Goal: Task Accomplishment & Management: Complete application form

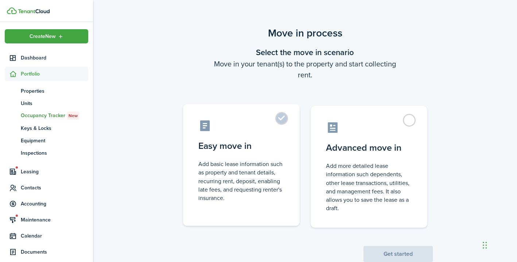
click at [252, 167] on control-radio-card-description "Add basic lease information such as property and tenant details, recurring rent…" at bounding box center [241, 181] width 86 height 42
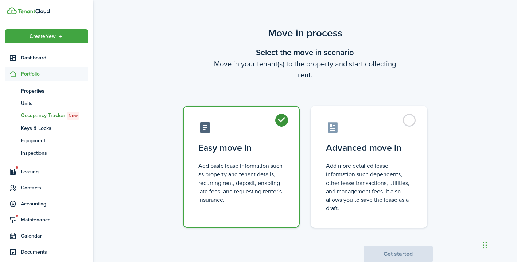
radio input "true"
click at [392, 254] on button "Get started" at bounding box center [397, 254] width 69 height 16
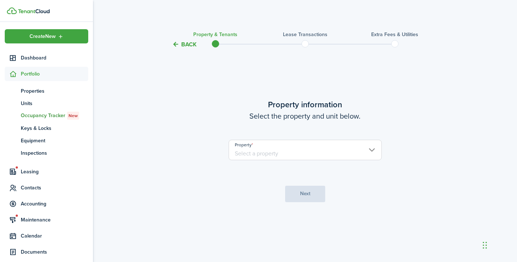
click at [252, 153] on input "Property" at bounding box center [305, 150] width 153 height 20
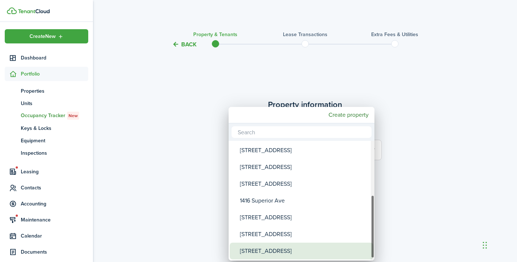
click at [253, 247] on div "[STREET_ADDRESS]" at bounding box center [304, 250] width 129 height 17
type input "[STREET_ADDRESS]"
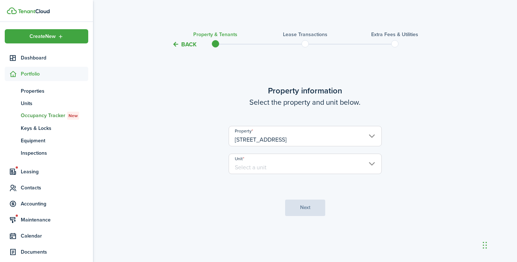
click at [250, 162] on input "Unit" at bounding box center [305, 163] width 153 height 20
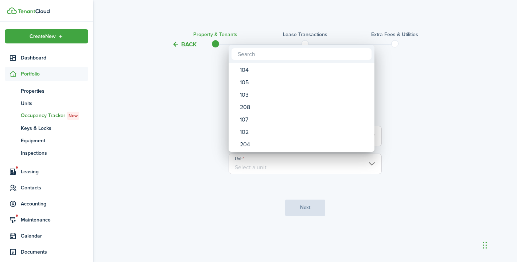
click at [169, 132] on div at bounding box center [259, 131] width 634 height 378
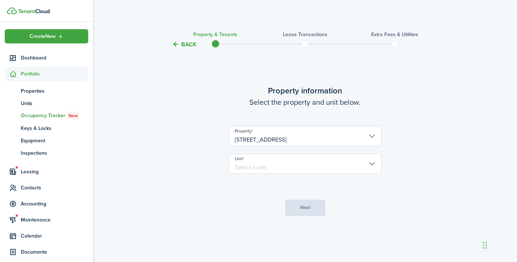
click at [169, 132] on lease-wizard-property "Property information Select the property and unit below. Property [STREET_ADDRE…" at bounding box center [305, 133] width 306 height 97
click at [39, 59] on span "Dashboard" at bounding box center [54, 58] width 67 height 8
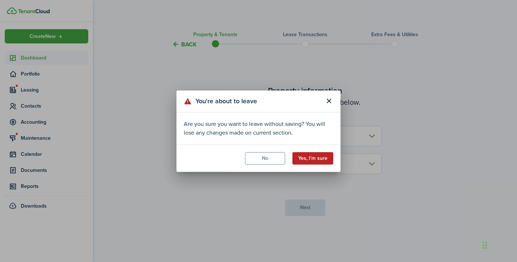
click at [309, 160] on button "Yes, I'm sure" at bounding box center [312, 158] width 41 height 12
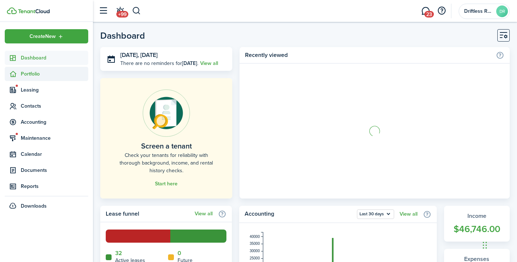
click at [30, 74] on span "Portfolio" at bounding box center [54, 74] width 67 height 8
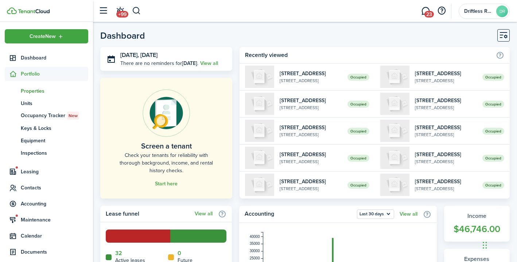
click at [34, 90] on span "Properties" at bounding box center [54, 91] width 67 height 8
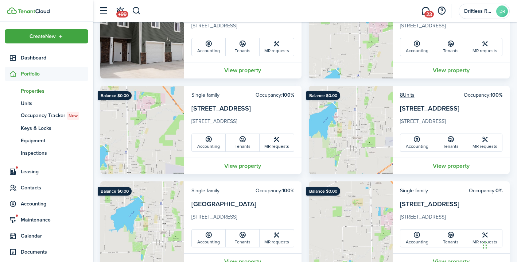
scroll to position [279, 0]
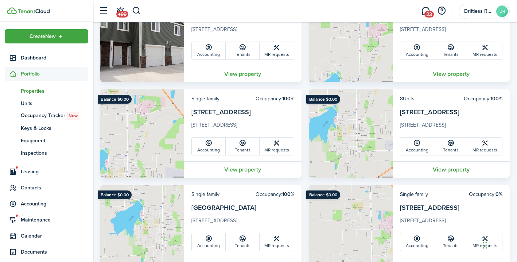
click at [443, 168] on link "View property" at bounding box center [451, 169] width 117 height 16
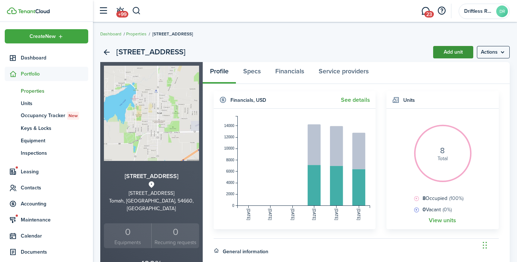
click at [453, 51] on link "Add unit" at bounding box center [453, 52] width 40 height 12
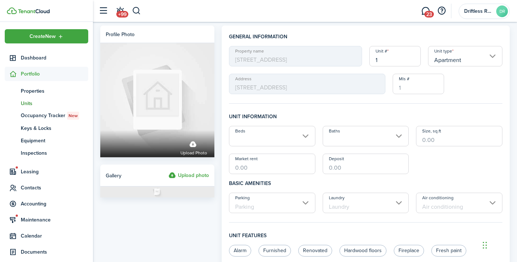
click at [382, 59] on input "1" at bounding box center [394, 56] width 51 height 20
type input "101"
click at [479, 82] on div "Property name [STREET_ADDRESS][GEOGRAPHIC_DATA] type Apartment Address [STREET_…" at bounding box center [365, 70] width 281 height 48
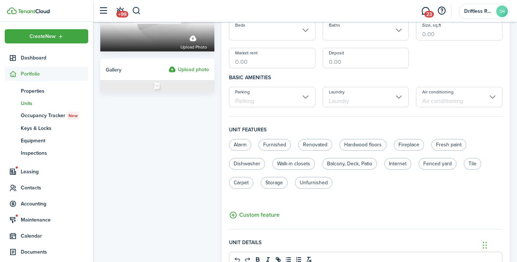
scroll to position [108, 0]
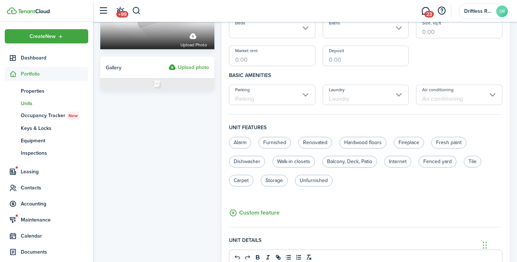
click at [261, 26] on input "Beds" at bounding box center [272, 28] width 86 height 20
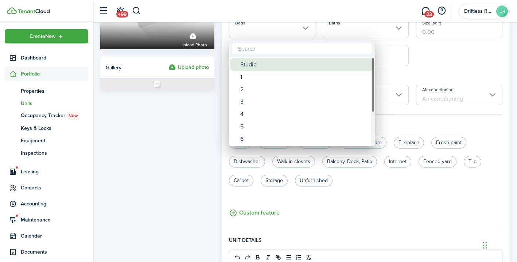
click at [245, 65] on div "Studio" at bounding box center [304, 64] width 129 height 12
type input "Studio"
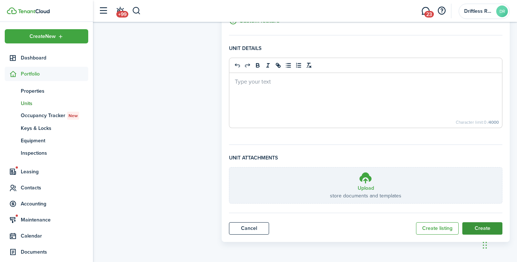
scroll to position [300, 0]
click at [477, 228] on button "Create" at bounding box center [482, 228] width 40 height 12
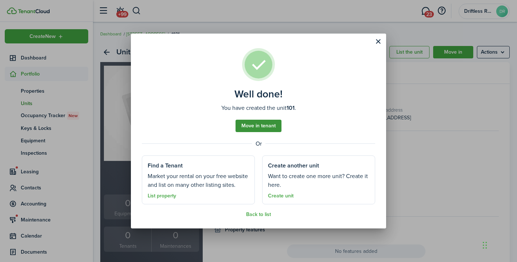
click at [248, 123] on link "Move in tenant" at bounding box center [259, 126] width 46 height 12
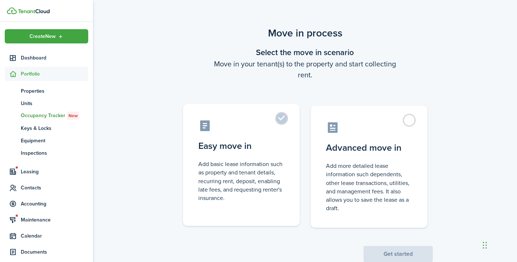
click at [265, 124] on control-radio-card-icon at bounding box center [241, 125] width 86 height 13
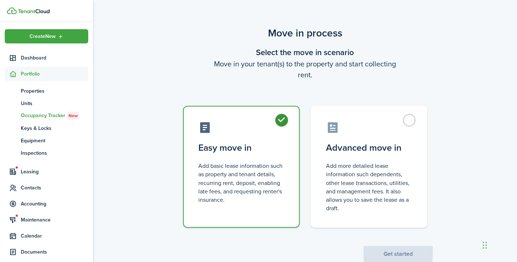
radio input "true"
click at [388, 254] on button "Get started" at bounding box center [397, 254] width 69 height 16
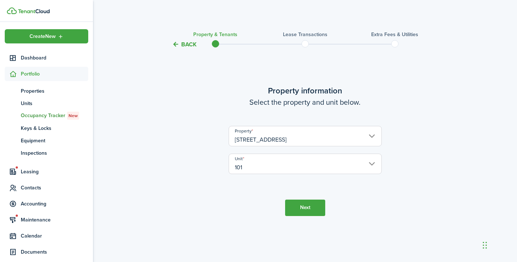
click at [304, 211] on button "Next" at bounding box center [305, 207] width 40 height 16
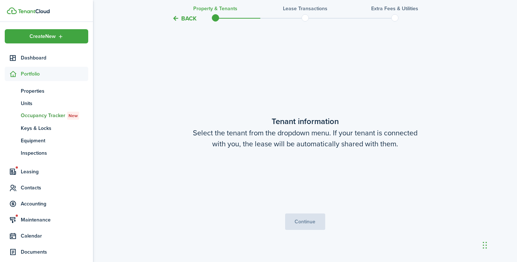
scroll to position [213, 0]
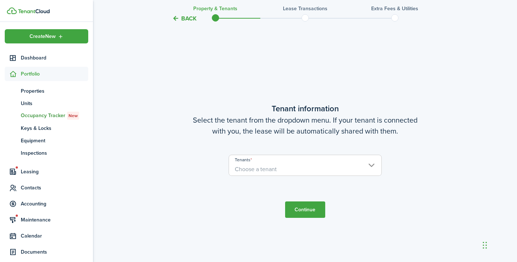
click at [262, 168] on span "Choose a tenant" at bounding box center [256, 169] width 42 height 8
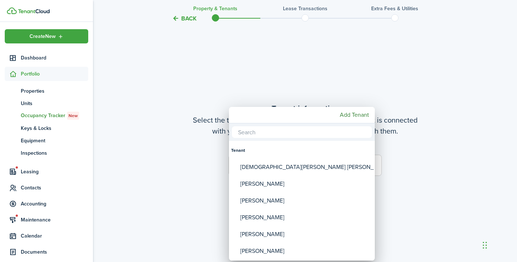
click at [262, 168] on div "[DEMOGRAPHIC_DATA][PERSON_NAME] [PERSON_NAME]" at bounding box center [304, 167] width 129 height 17
type input "[DEMOGRAPHIC_DATA][PERSON_NAME] [PERSON_NAME]"
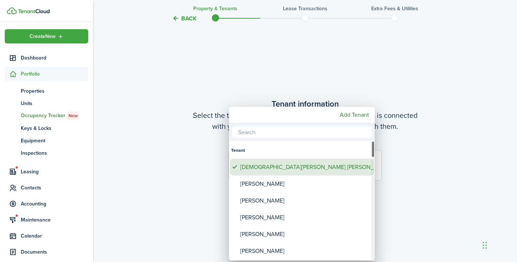
click at [193, 177] on div at bounding box center [259, 131] width 634 height 378
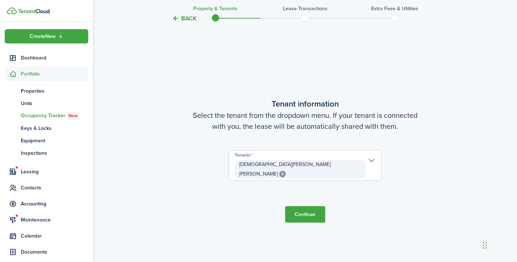
click at [315, 209] on button "Continue" at bounding box center [305, 214] width 40 height 16
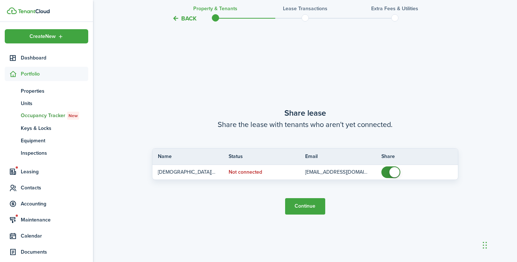
scroll to position [474, 0]
click at [308, 206] on button "Continue" at bounding box center [305, 206] width 40 height 16
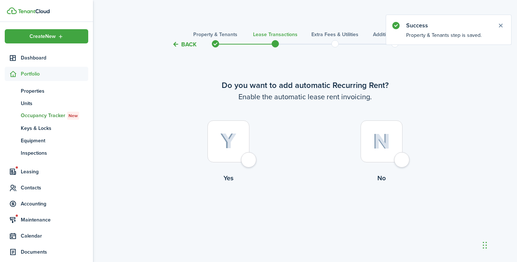
click at [249, 162] on div at bounding box center [228, 141] width 42 height 42
radio input "true"
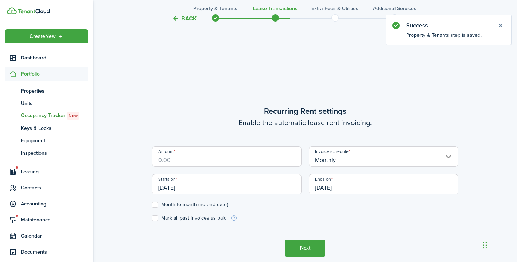
scroll to position [213, 0]
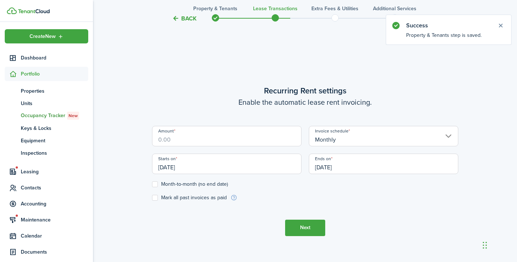
click at [174, 138] on input "Amount" at bounding box center [226, 136] width 149 height 20
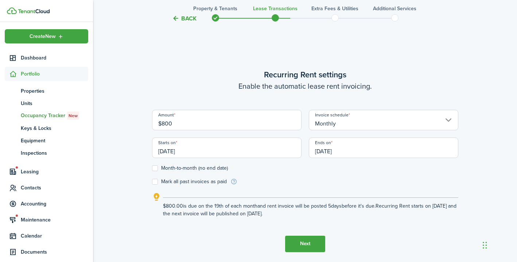
click at [191, 151] on input "[DATE]" at bounding box center [226, 147] width 149 height 20
type input "$800.00"
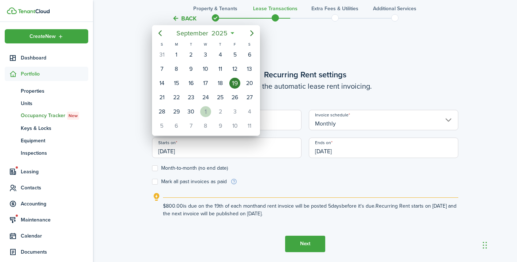
click at [205, 112] on div "1" at bounding box center [205, 111] width 11 height 11
type input "[DATE]"
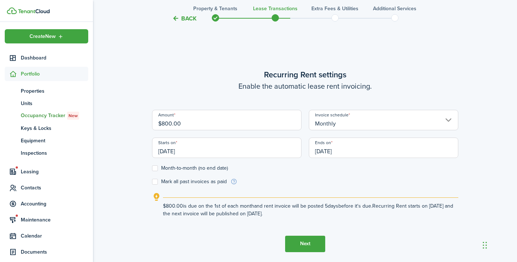
click at [347, 151] on input "[DATE]" at bounding box center [383, 147] width 149 height 20
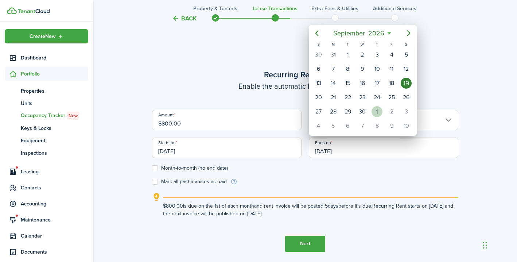
click at [380, 110] on div "1" at bounding box center [377, 111] width 11 height 11
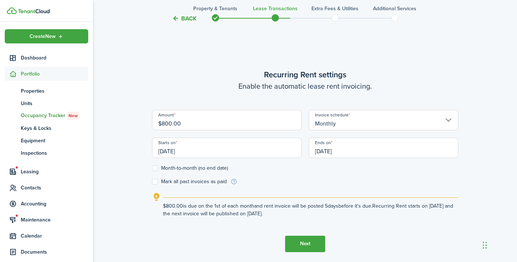
type input "[DATE]"
click at [334, 183] on form "Amount $800.00 Invoice schedule Monthly Starts on [DATE] Ends on [DATE] Month-t…" at bounding box center [305, 147] width 306 height 75
click at [304, 246] on button "Next" at bounding box center [305, 244] width 40 height 16
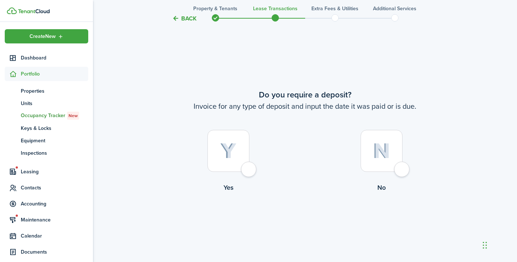
scroll to position [474, 0]
click at [249, 166] on div at bounding box center [228, 151] width 42 height 42
radio input "true"
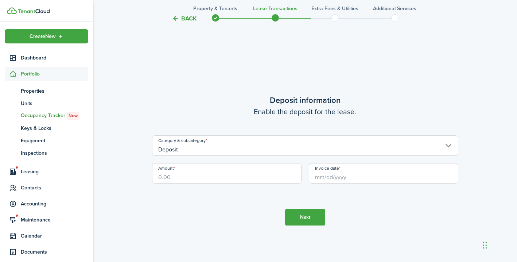
scroll to position [736, 0]
click at [179, 176] on input "Amount" at bounding box center [226, 173] width 149 height 20
click at [337, 179] on input "Invoice date" at bounding box center [383, 173] width 149 height 20
type input "$800.00"
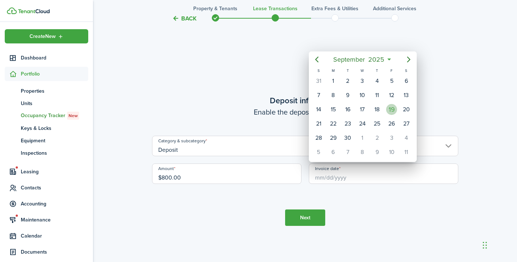
click at [392, 107] on div "19" at bounding box center [391, 109] width 11 height 11
type input "[DATE]"
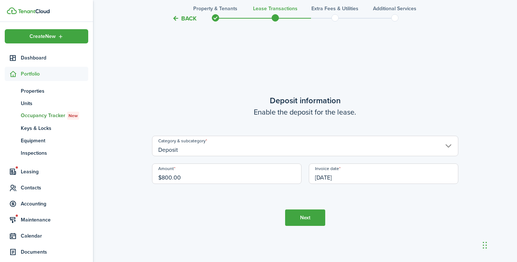
click at [308, 214] on button "Next" at bounding box center [305, 217] width 40 height 16
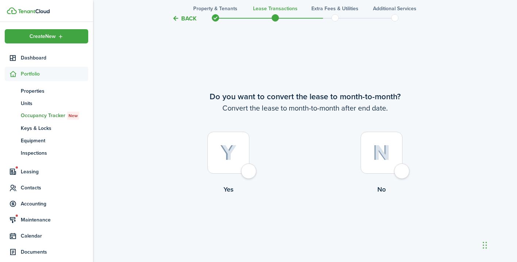
scroll to position [998, 0]
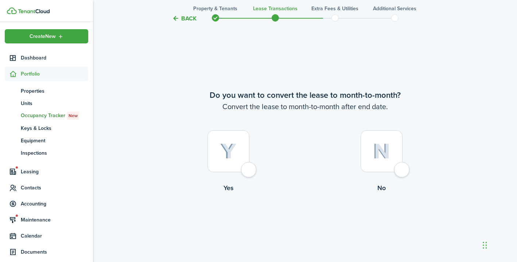
click at [248, 172] on div at bounding box center [228, 151] width 42 height 42
radio input "true"
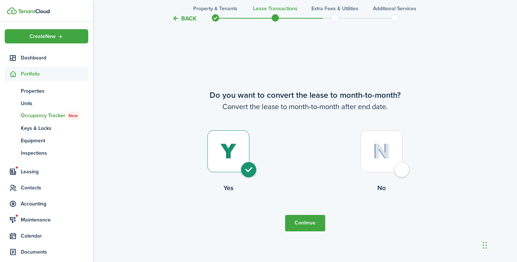
click at [294, 219] on button "Continue" at bounding box center [305, 223] width 40 height 16
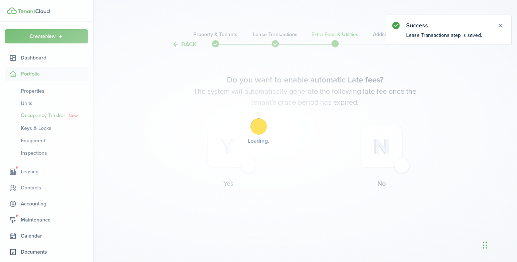
scroll to position [0, 0]
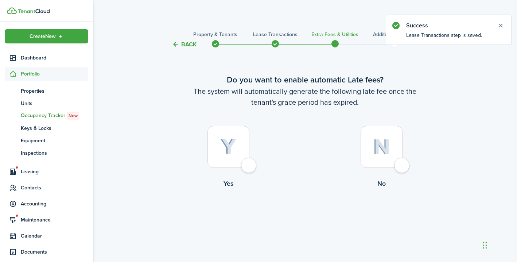
click at [410, 165] on label "No" at bounding box center [381, 159] width 153 height 66
radio input "true"
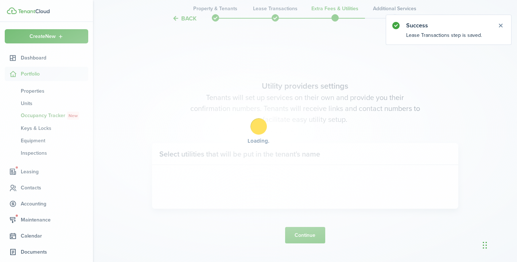
scroll to position [213, 0]
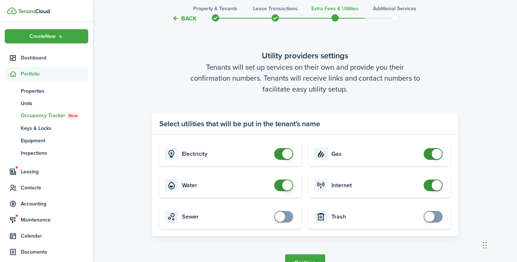
checkbox input "false"
click at [284, 184] on span at bounding box center [287, 185] width 10 height 10
checkbox input "false"
click at [284, 153] on span at bounding box center [287, 154] width 10 height 10
checkbox input "false"
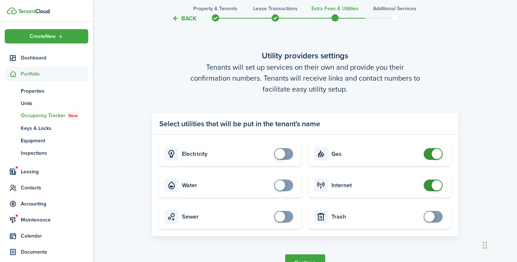
click at [436, 156] on span at bounding box center [437, 154] width 10 height 10
checkbox input "false"
click at [434, 188] on span at bounding box center [437, 185] width 10 height 10
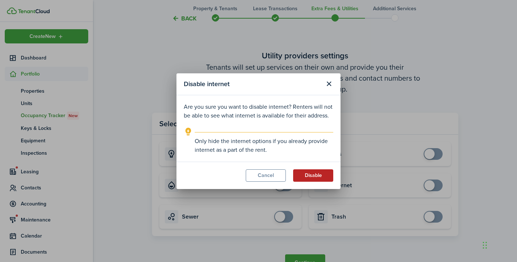
click at [309, 175] on button "Disable" at bounding box center [313, 175] width 40 height 12
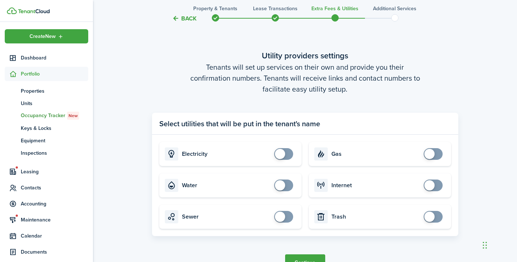
click at [304, 256] on button "Continue" at bounding box center [305, 262] width 40 height 16
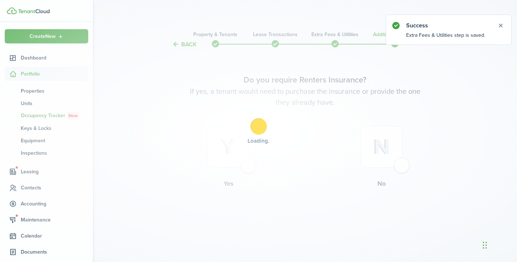
scroll to position [0, 0]
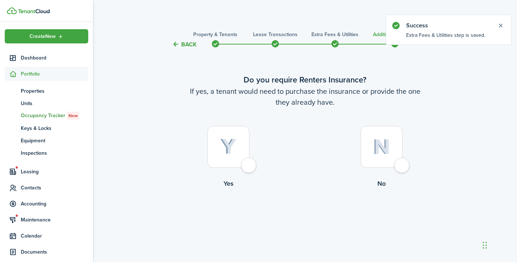
click at [402, 168] on div at bounding box center [382, 147] width 42 height 42
radio input "true"
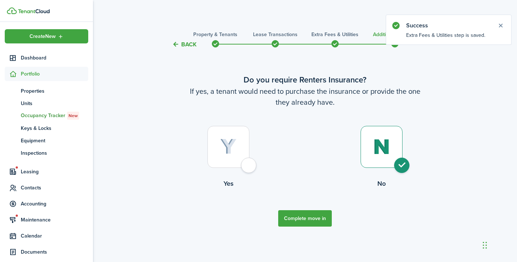
click at [312, 215] on button "Complete move in" at bounding box center [305, 218] width 54 height 16
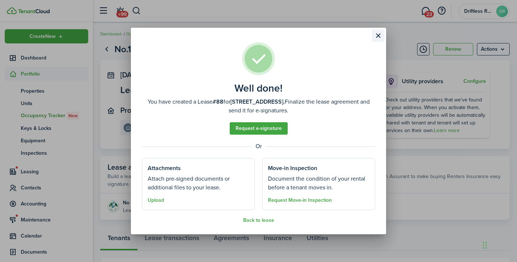
click at [377, 35] on button "Close modal" at bounding box center [378, 36] width 12 height 12
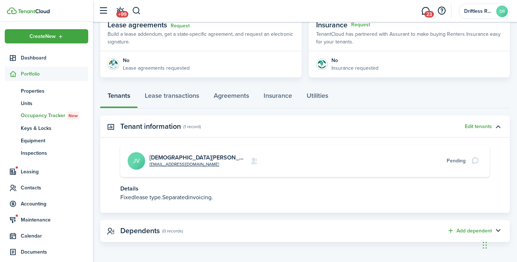
scroll to position [142, 0]
